Goal: Task Accomplishment & Management: Complete application form

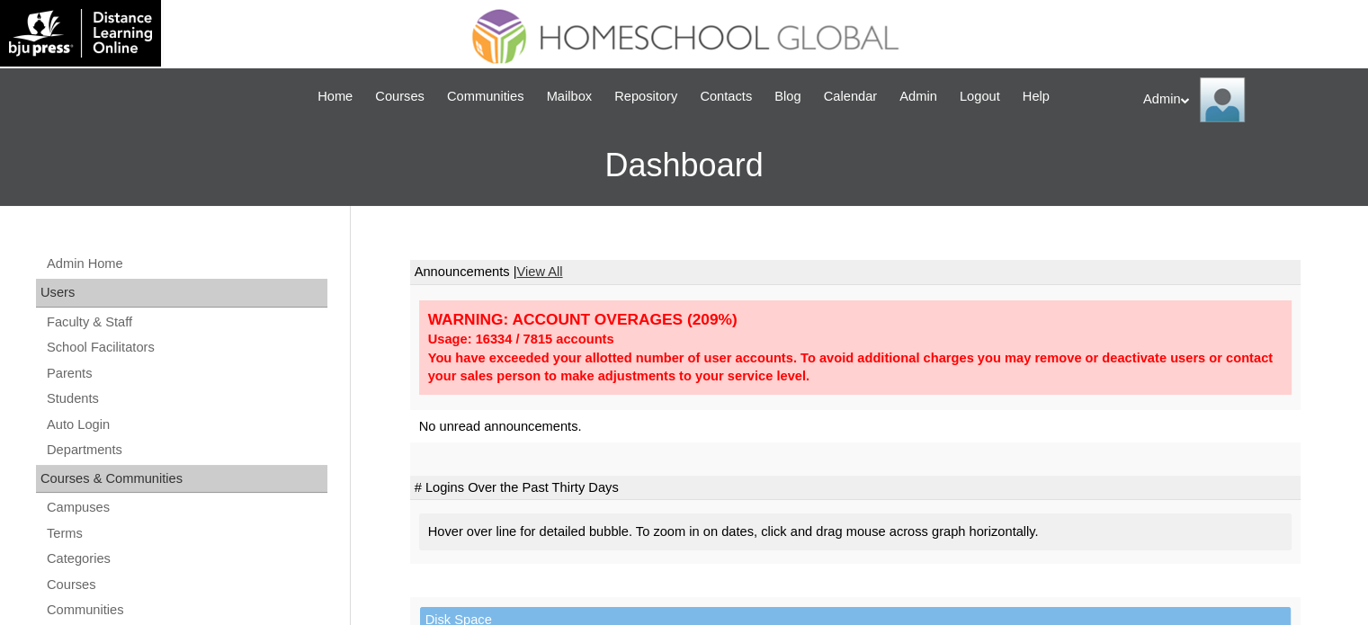
click at [511, 190] on h3 "Dashboard" at bounding box center [684, 165] width 1350 height 81
click at [136, 397] on link "Students" at bounding box center [186, 399] width 282 height 22
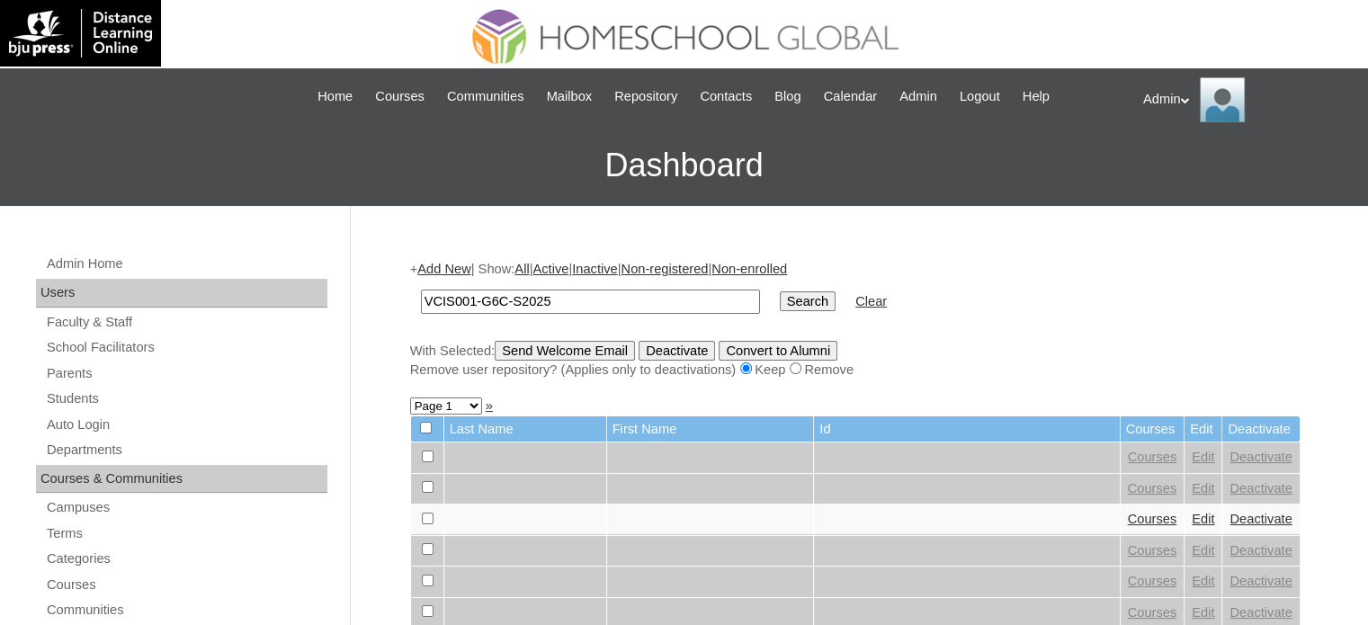
type input "VCIS001-G6C-S2025"
click at [780, 295] on input "Search" at bounding box center [808, 301] width 56 height 20
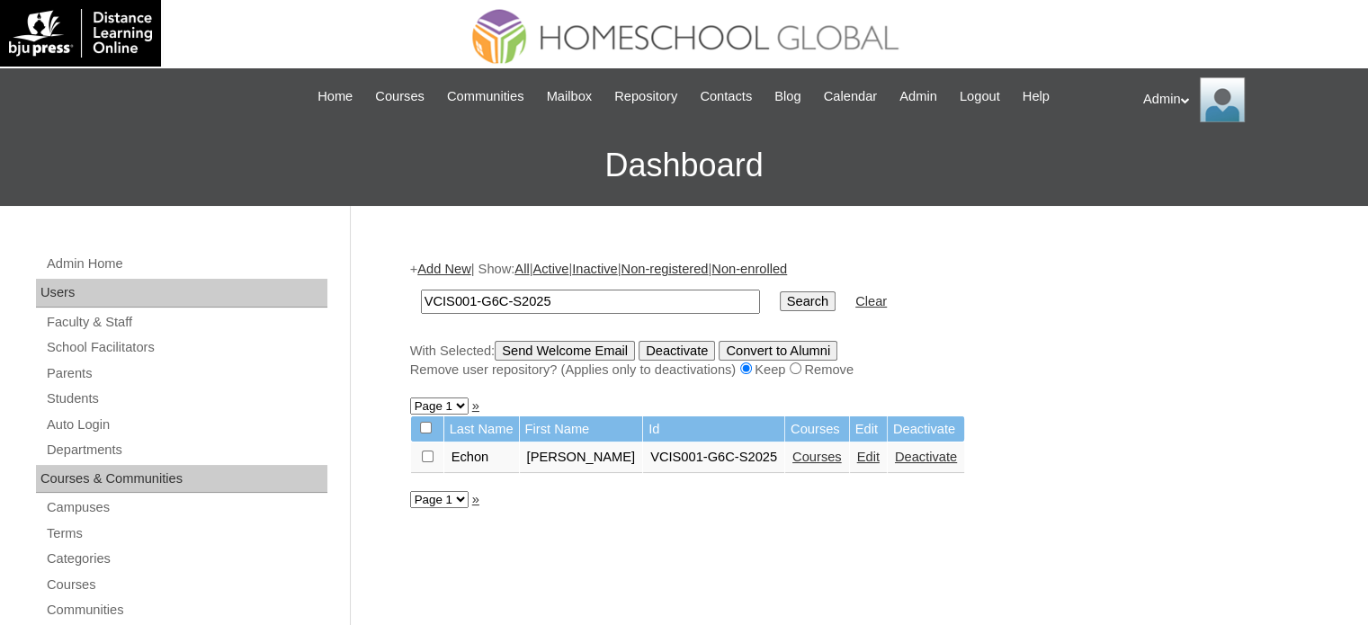
click at [800, 450] on link "Courses" at bounding box center [816, 457] width 49 height 14
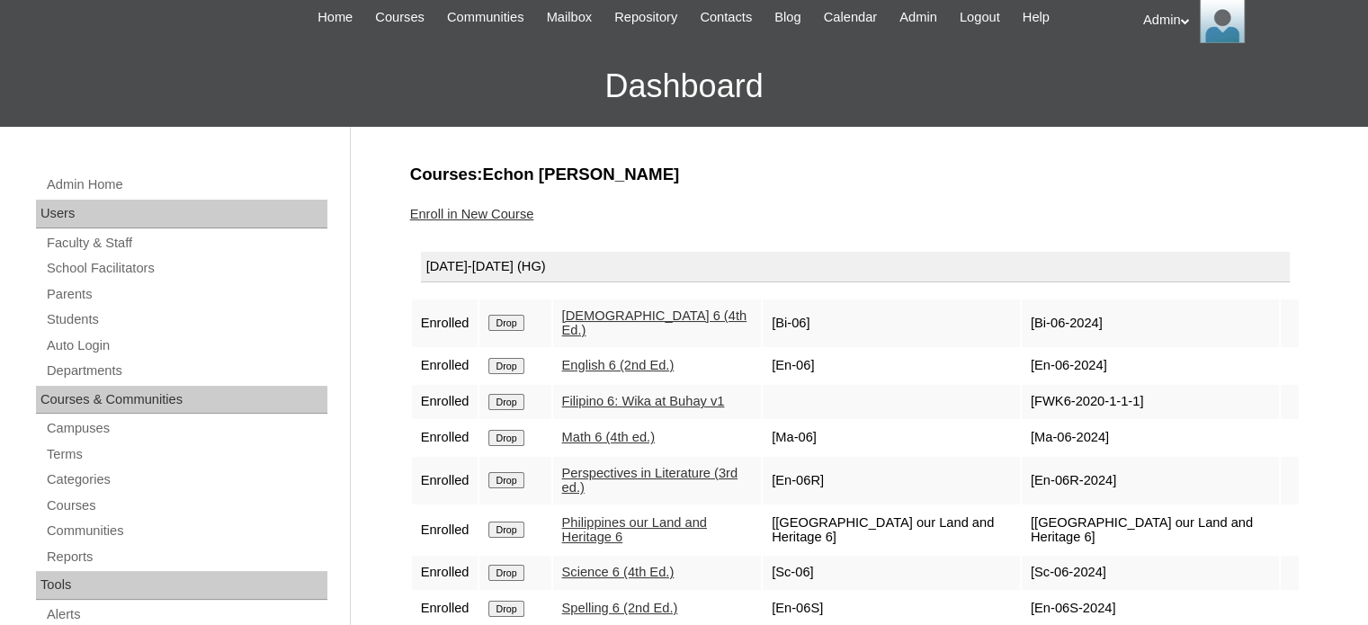
scroll to position [129, 0]
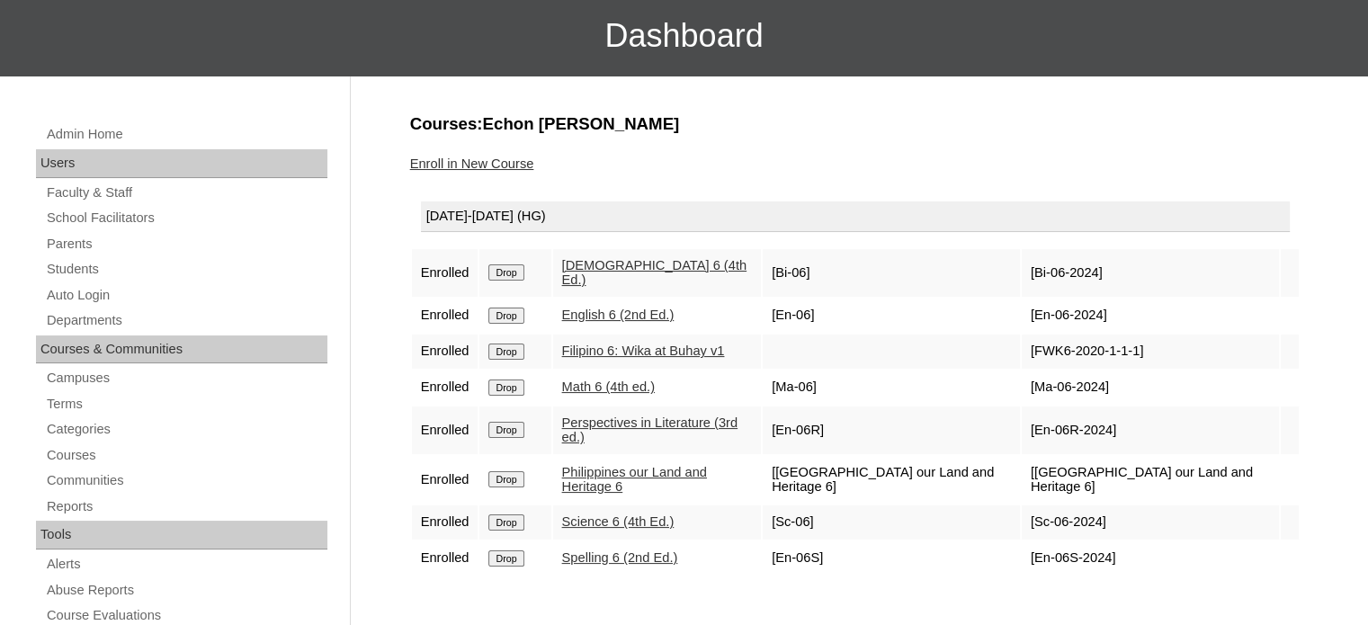
click at [457, 161] on link "Enroll in New Course" at bounding box center [472, 163] width 124 height 14
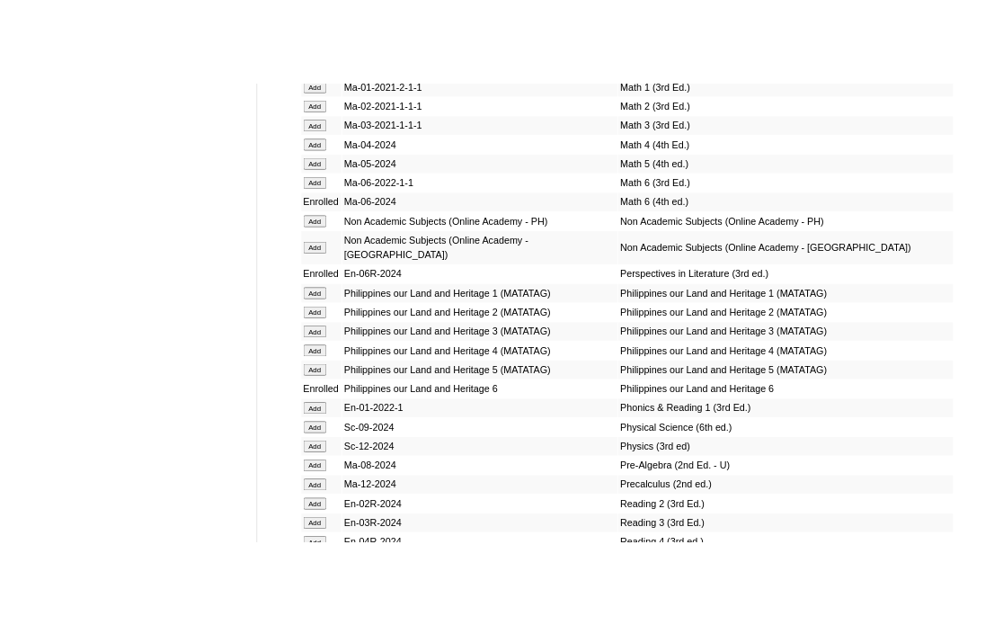
scroll to position [6225, 0]
